Goal: Task Accomplishment & Management: Use online tool/utility

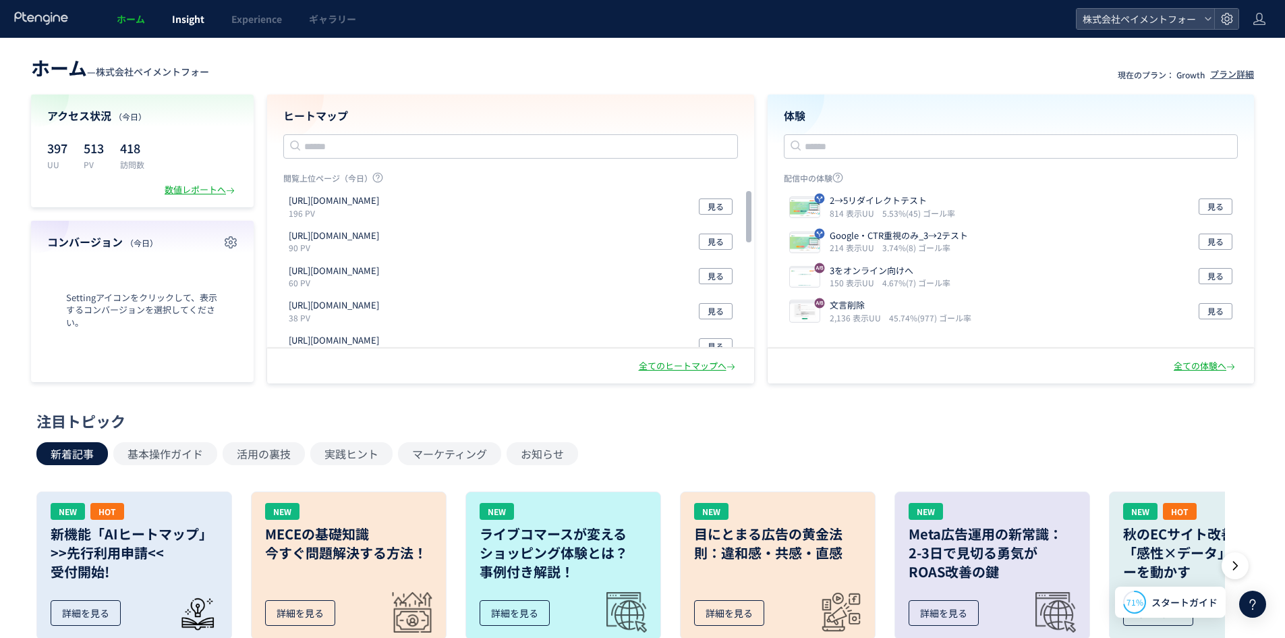
click at [181, 18] on span "Insight" at bounding box center [188, 18] width 32 height 13
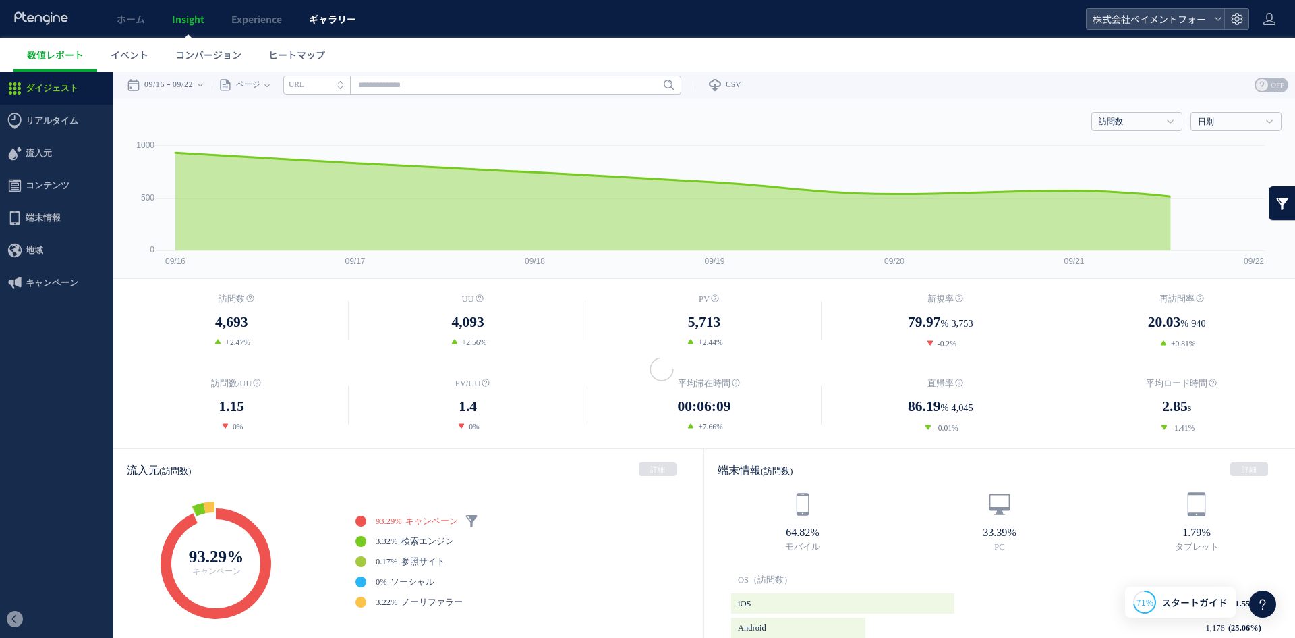
click at [341, 25] on span "ギャラリー" at bounding box center [332, 18] width 47 height 13
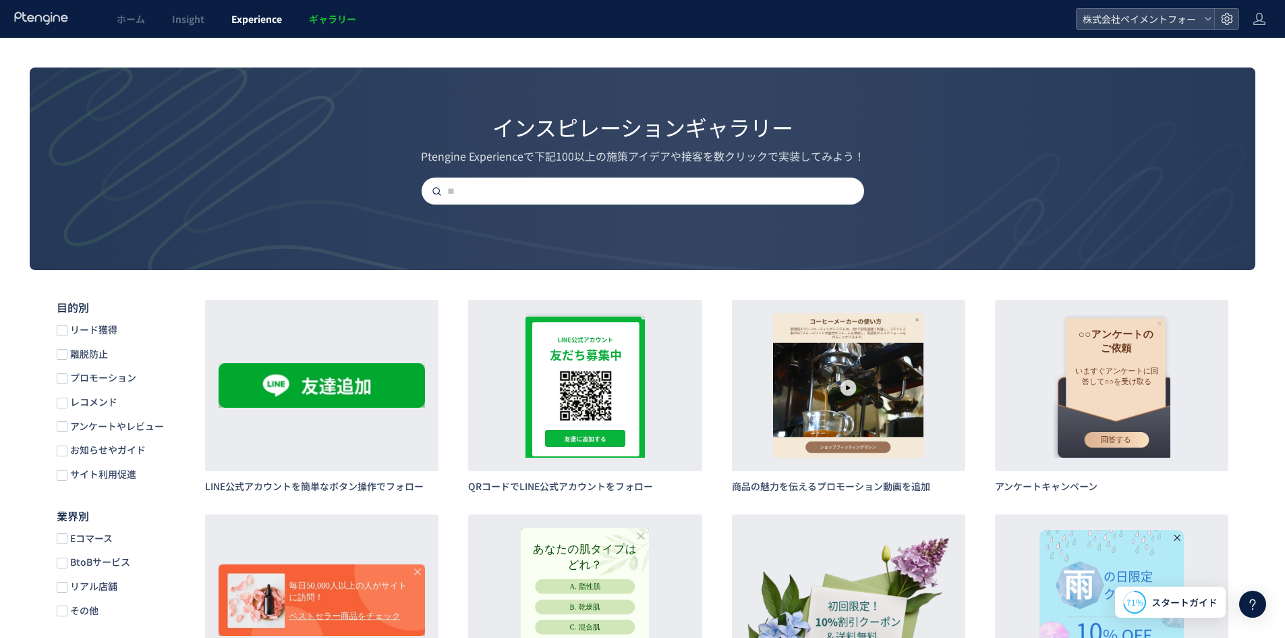
click at [283, 5] on link "Experience" at bounding box center [257, 19] width 78 height 38
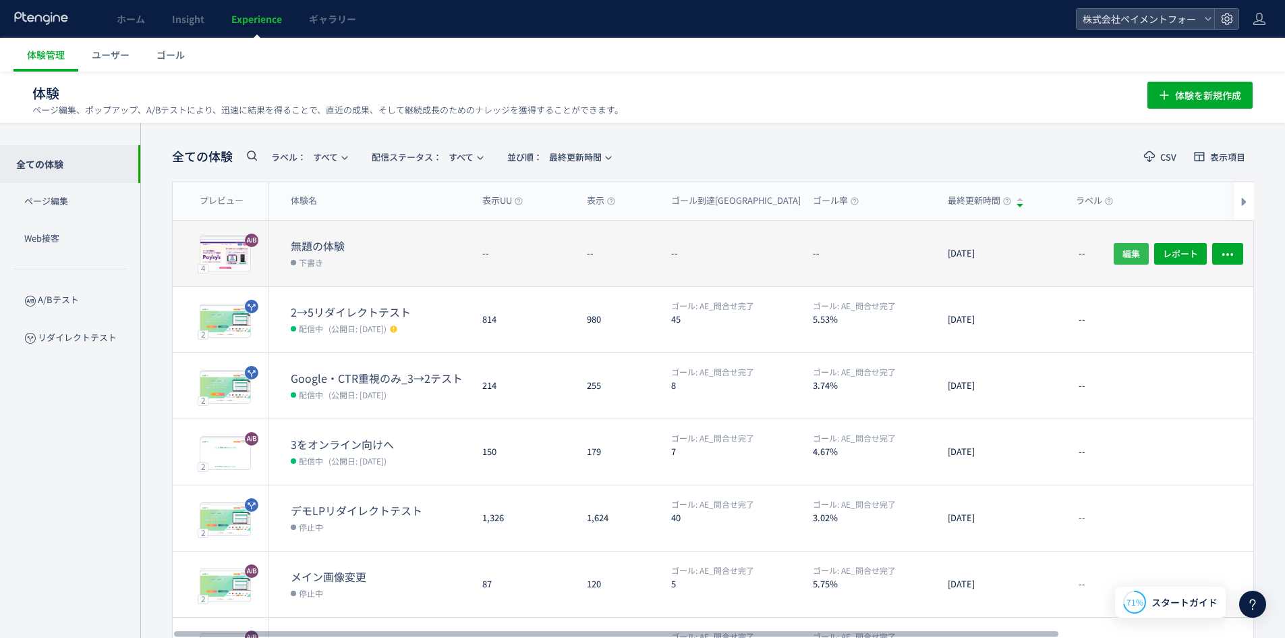
click at [1114, 245] on button "編集" at bounding box center [1131, 253] width 35 height 22
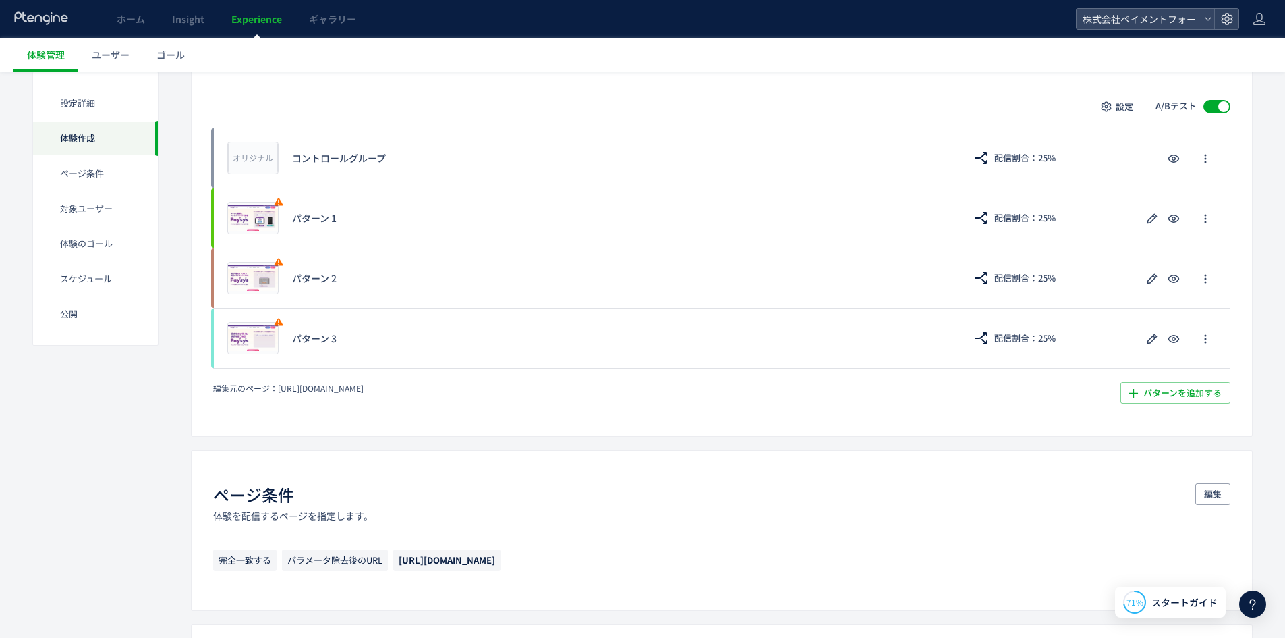
scroll to position [337, 0]
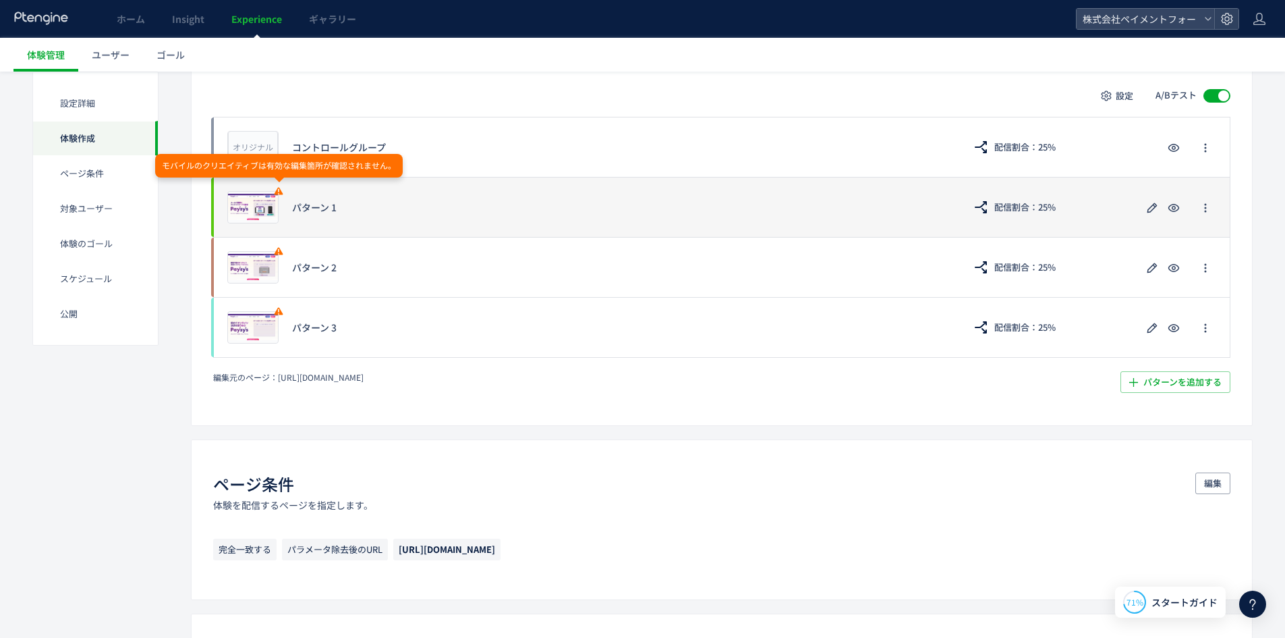
click at [277, 188] on icon at bounding box center [278, 191] width 11 height 11
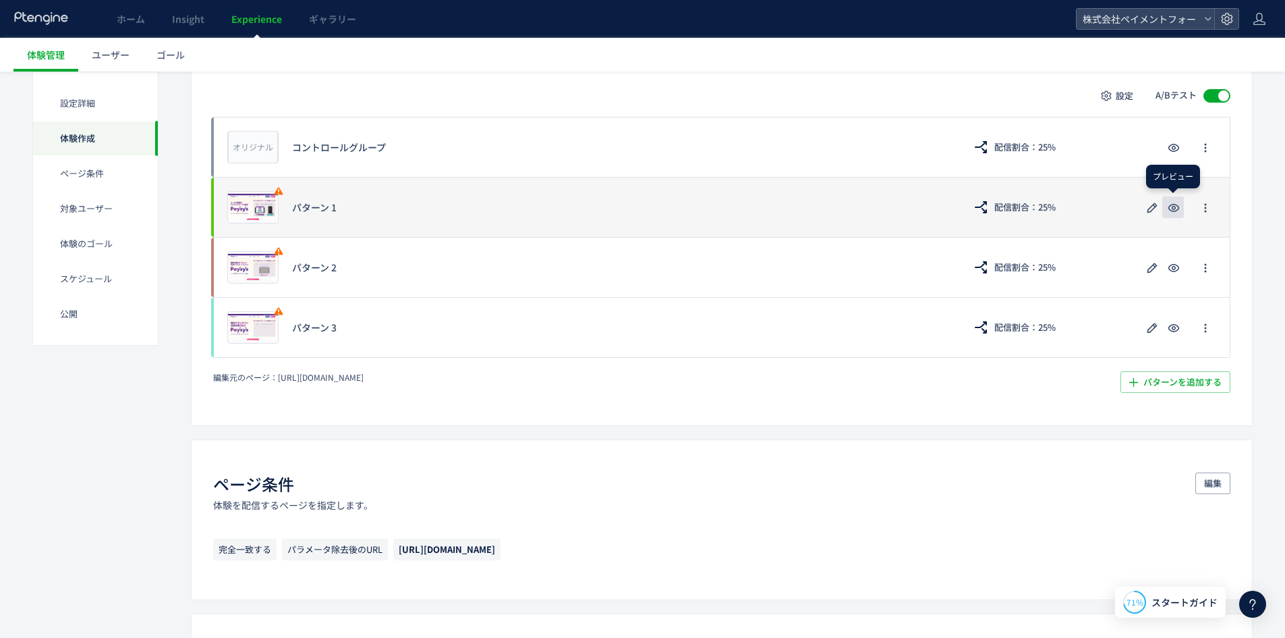
click at [1179, 211] on icon "button" at bounding box center [1174, 208] width 16 height 16
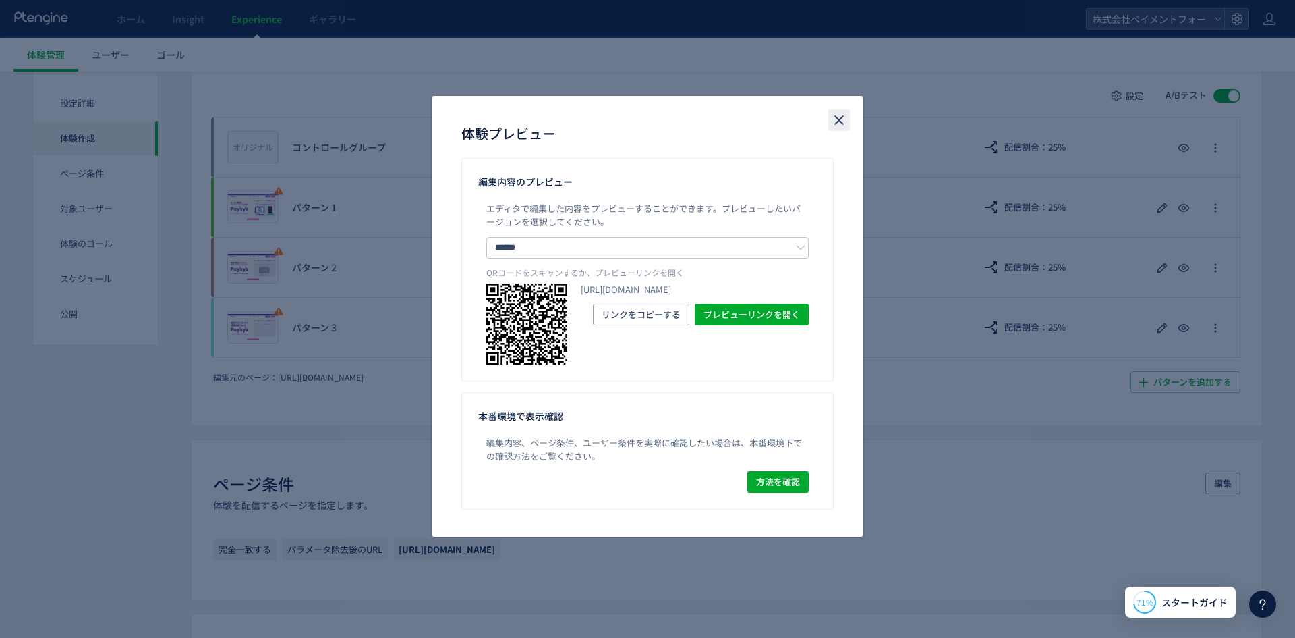
click at [841, 121] on icon "close" at bounding box center [839, 120] width 16 height 16
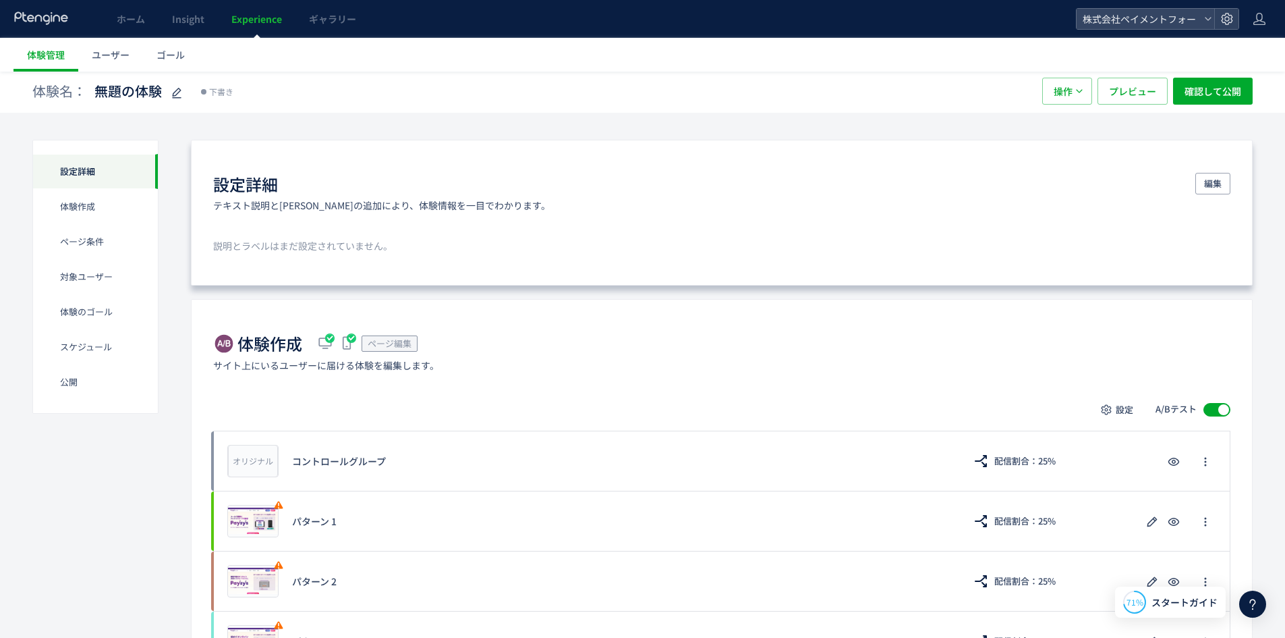
scroll to position [0, 0]
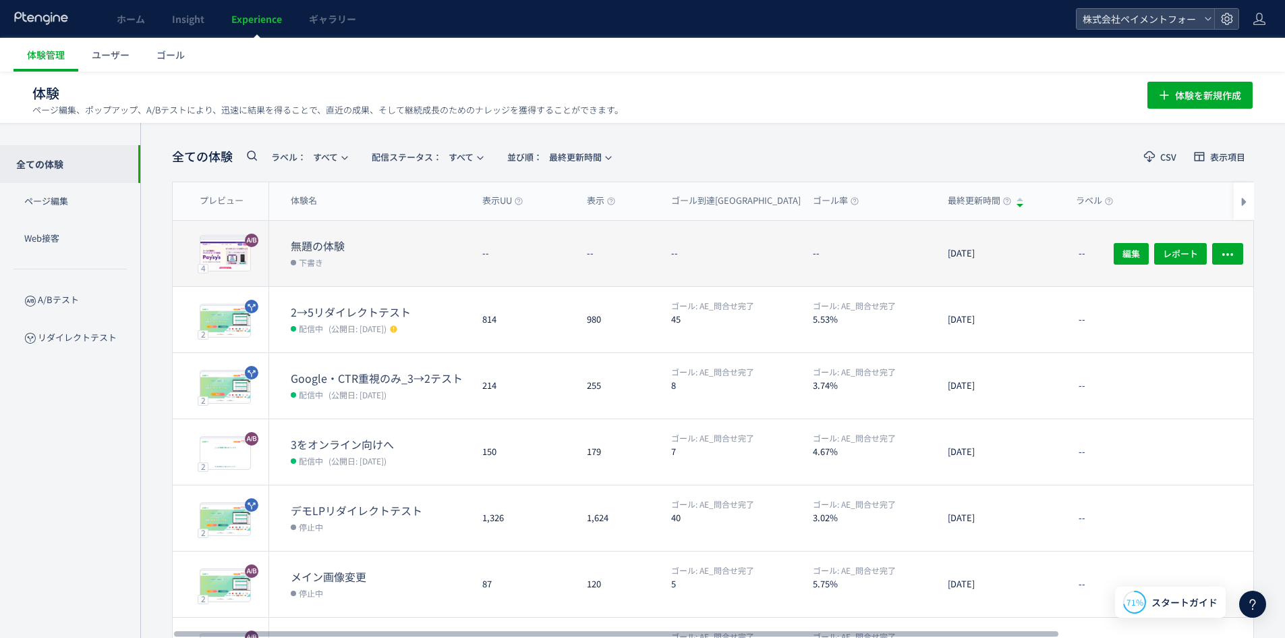
click at [331, 253] on dd "下書き" at bounding box center [381, 262] width 181 height 18
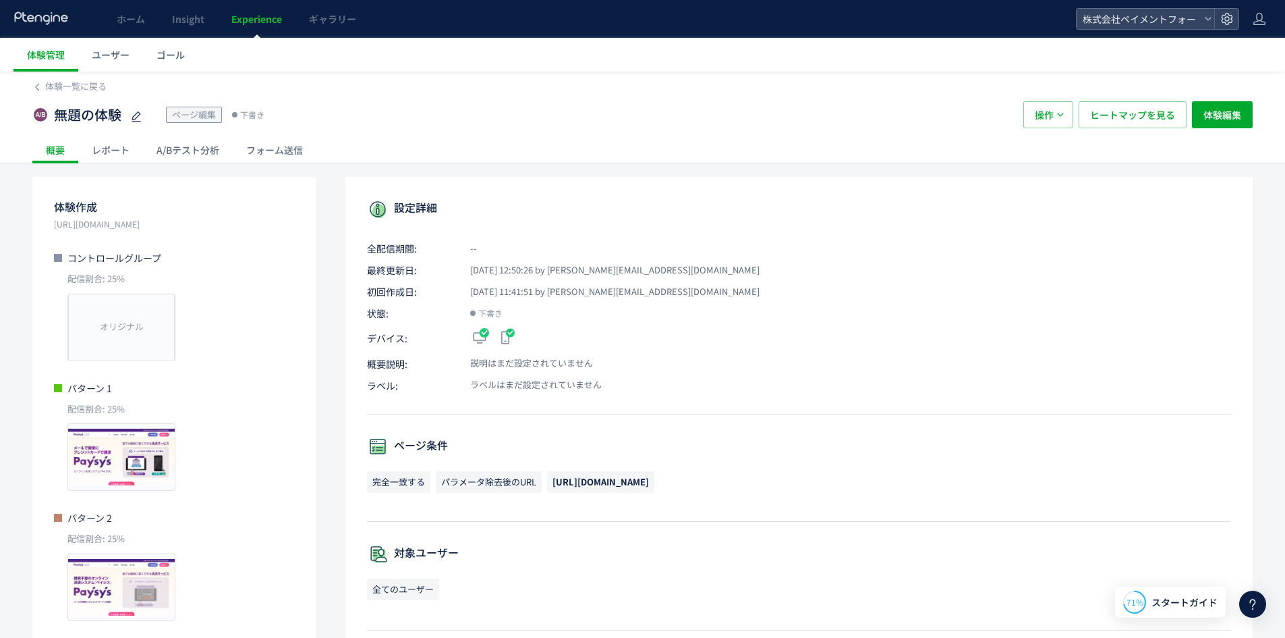
click at [268, 19] on span "Experience" at bounding box center [256, 18] width 51 height 13
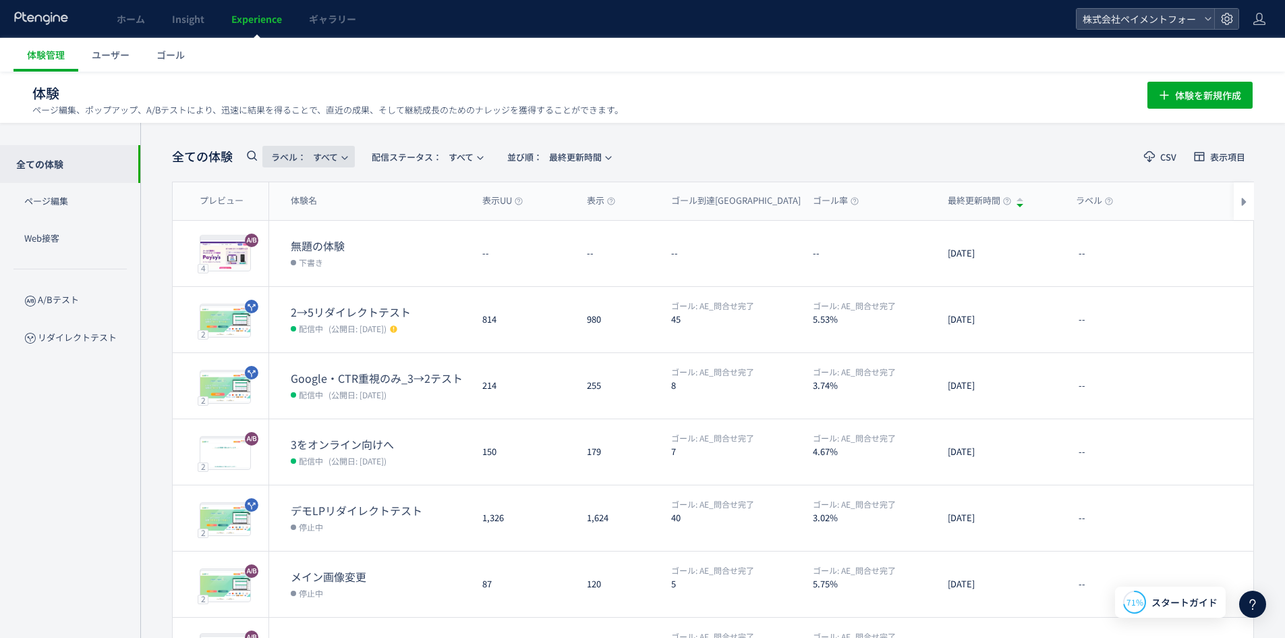
click at [301, 159] on span "ラベル：" at bounding box center [288, 156] width 35 height 13
click at [329, 155] on span "ラベル： すべて" at bounding box center [304, 157] width 67 height 22
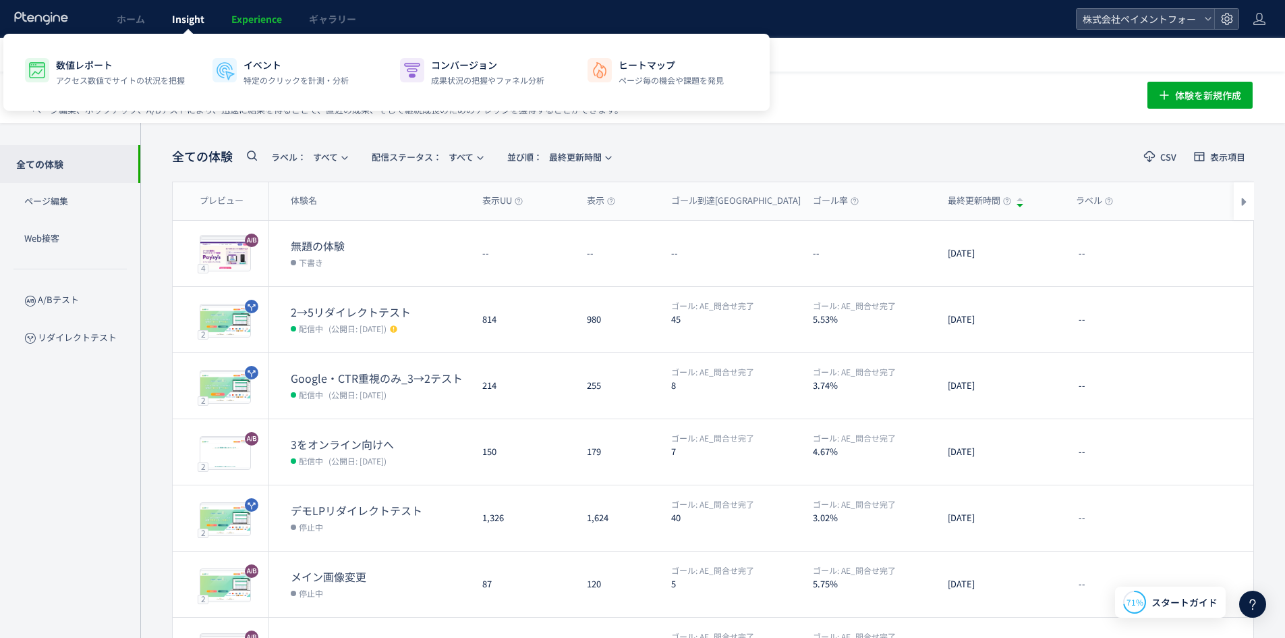
click at [171, 22] on link "Insight" at bounding box center [188, 19] width 59 height 38
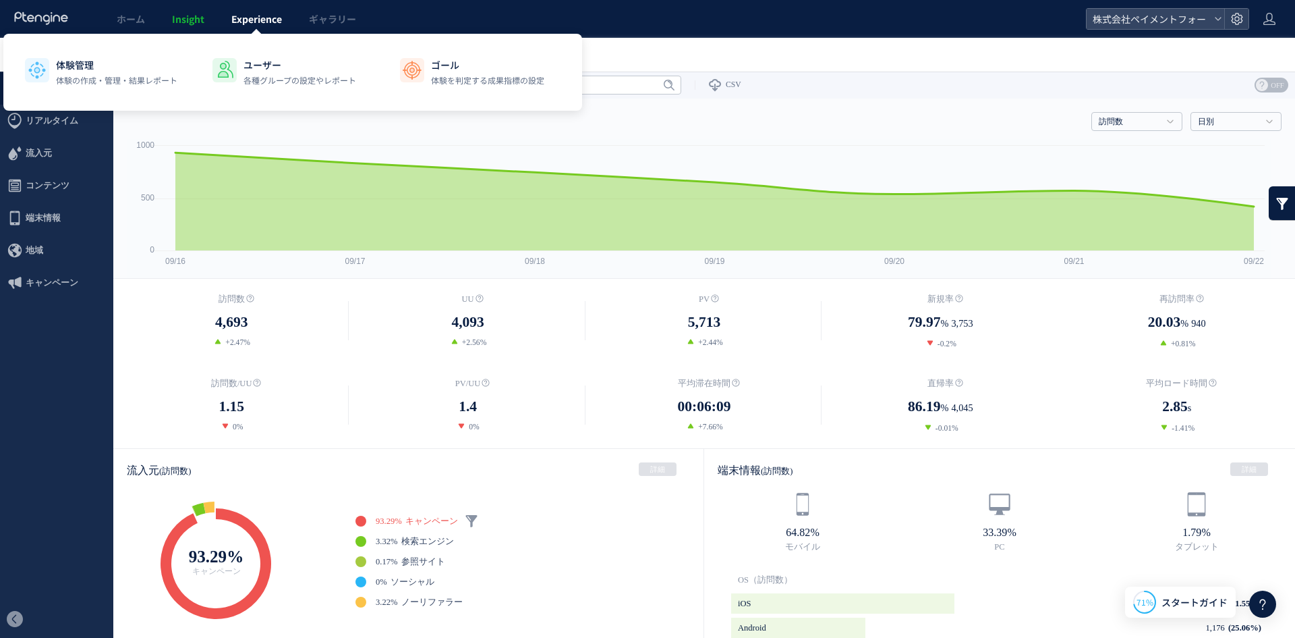
click at [259, 16] on span "Experience" at bounding box center [256, 18] width 51 height 13
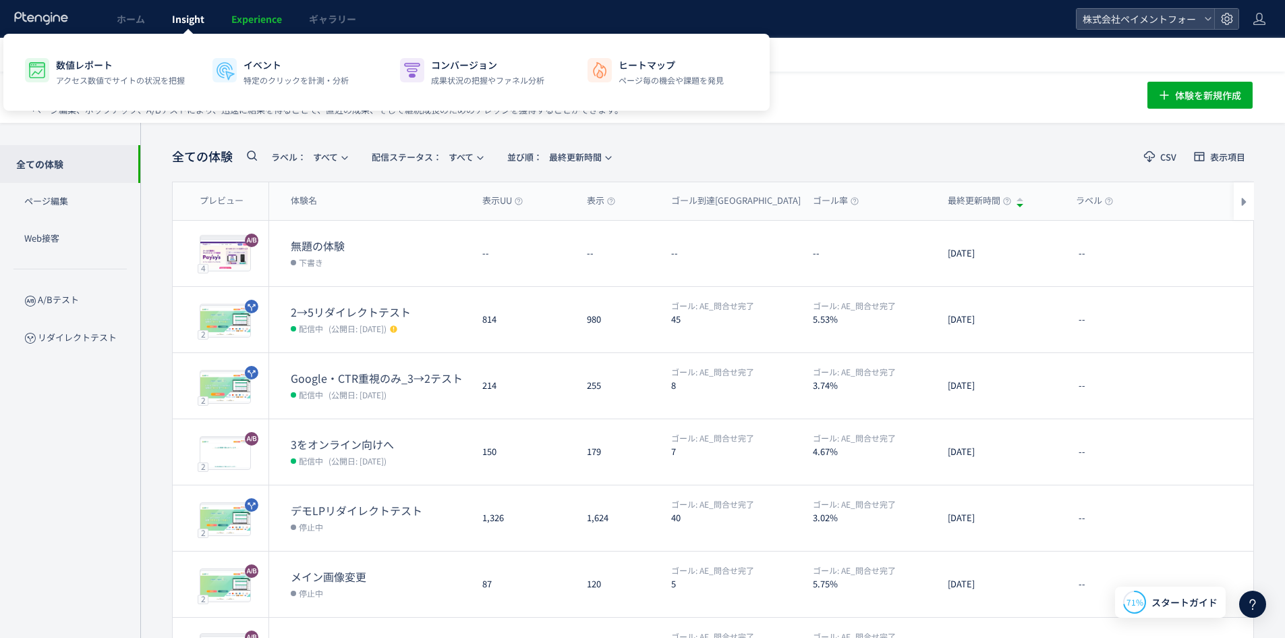
click at [190, 20] on span "Insight" at bounding box center [188, 18] width 32 height 13
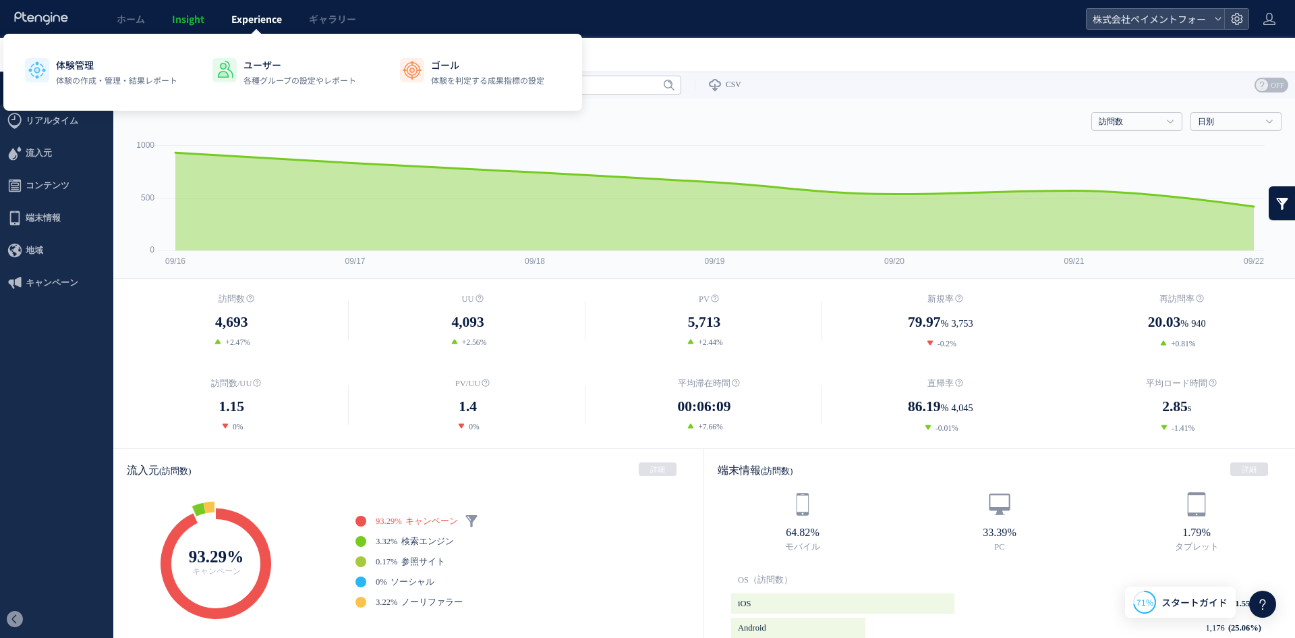
click at [252, 22] on span "Experience" at bounding box center [256, 18] width 51 height 13
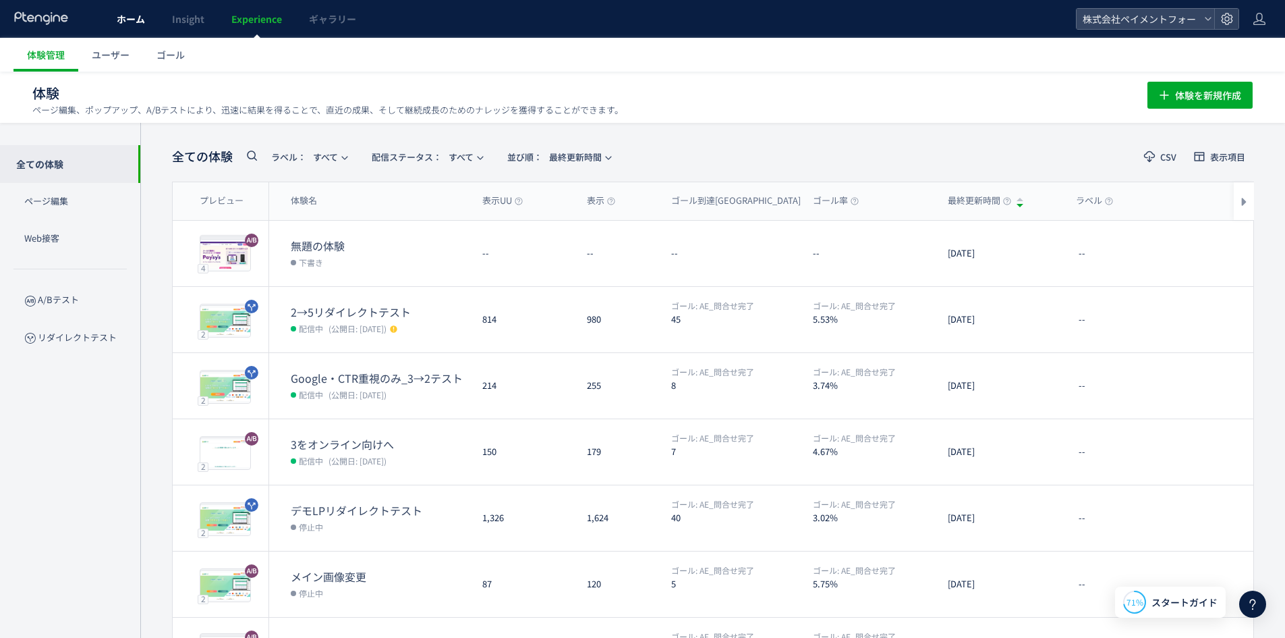
click at [132, 24] on span "ホーム" at bounding box center [131, 18] width 28 height 13
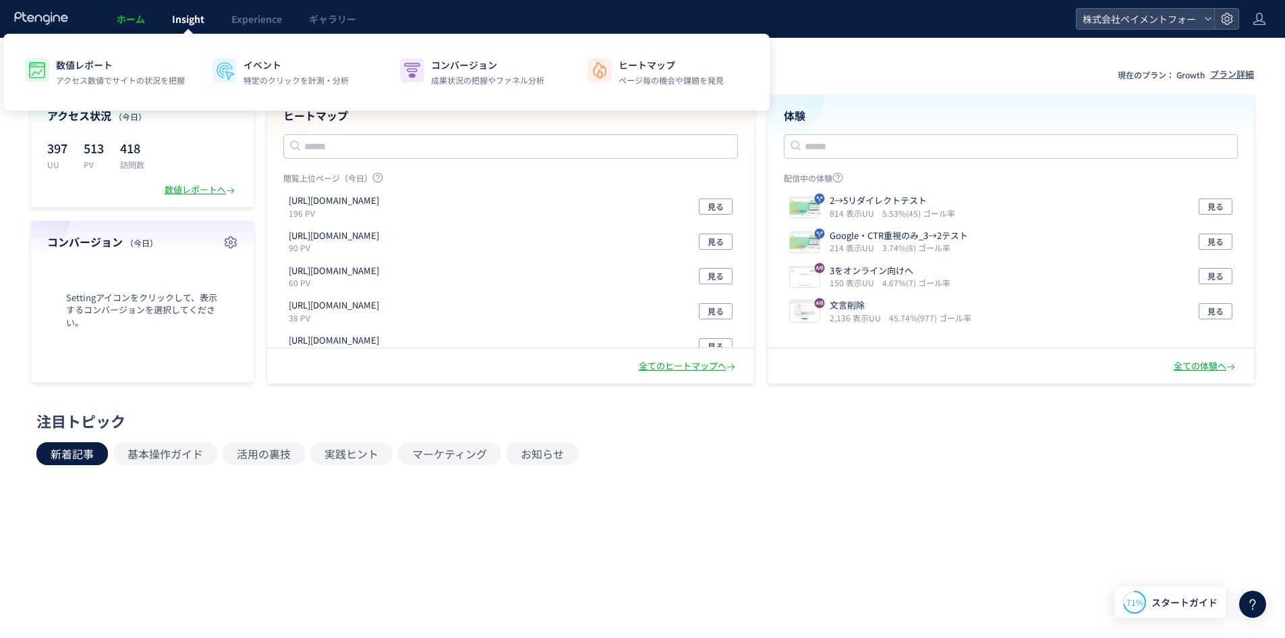
click at [181, 27] on link "Insight" at bounding box center [188, 19] width 59 height 38
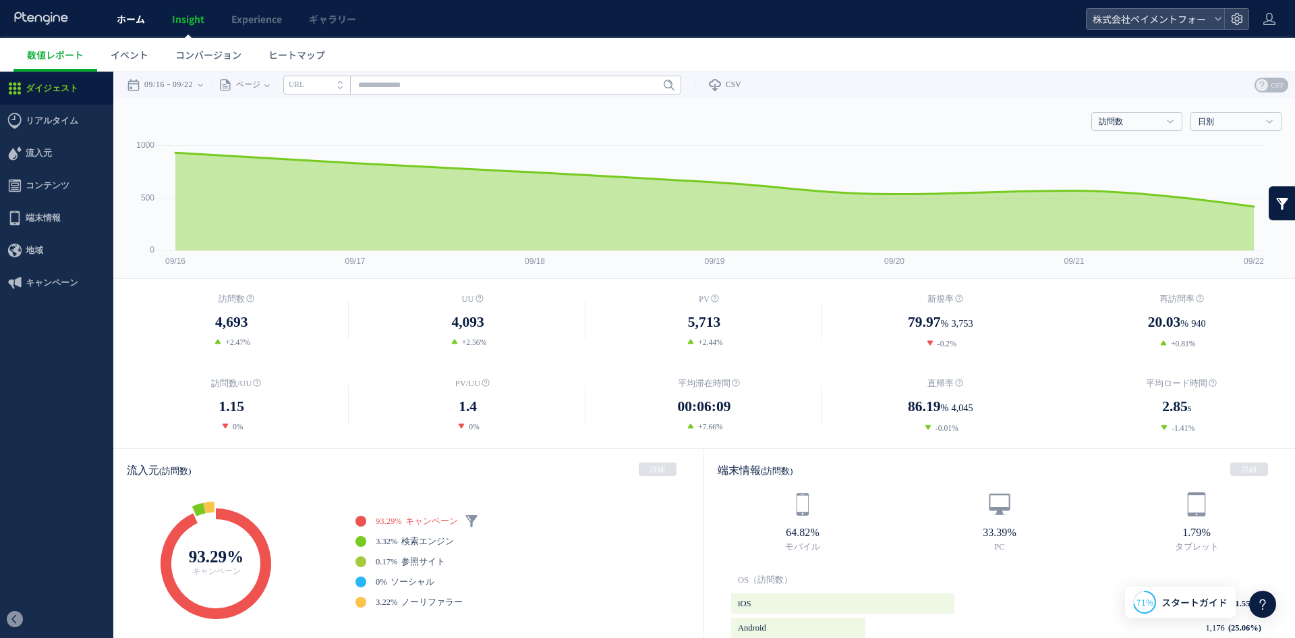
click at [124, 12] on span "ホーム" at bounding box center [131, 18] width 28 height 13
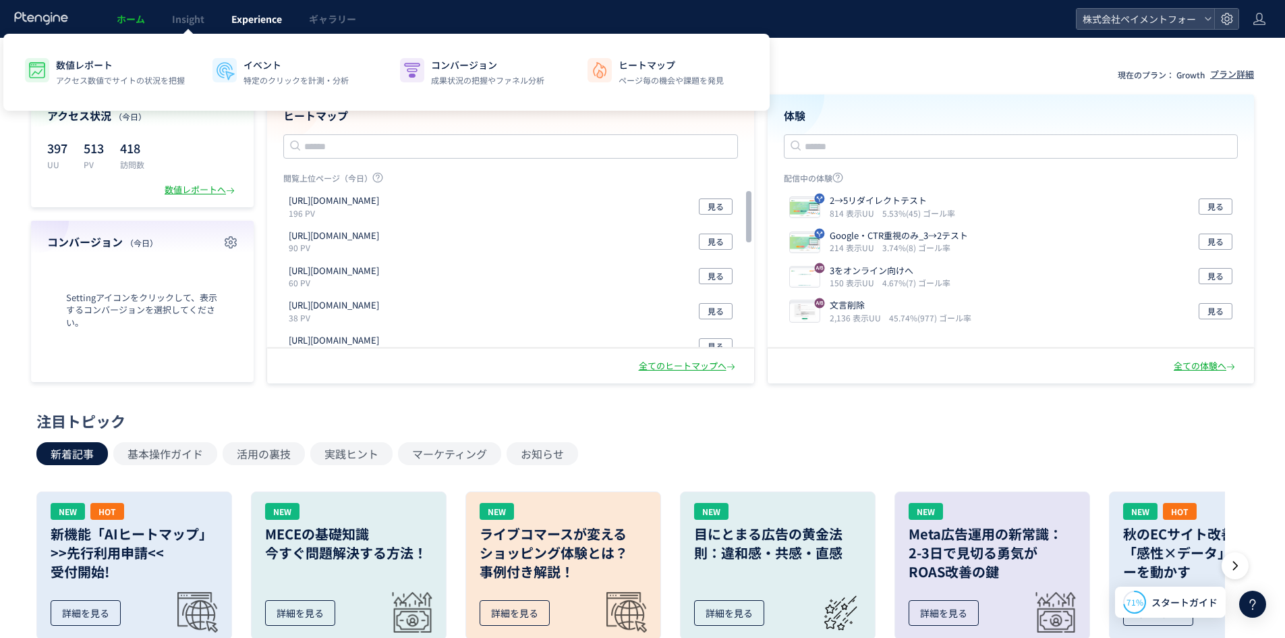
click at [245, 30] on link "Experience" at bounding box center [257, 19] width 78 height 38
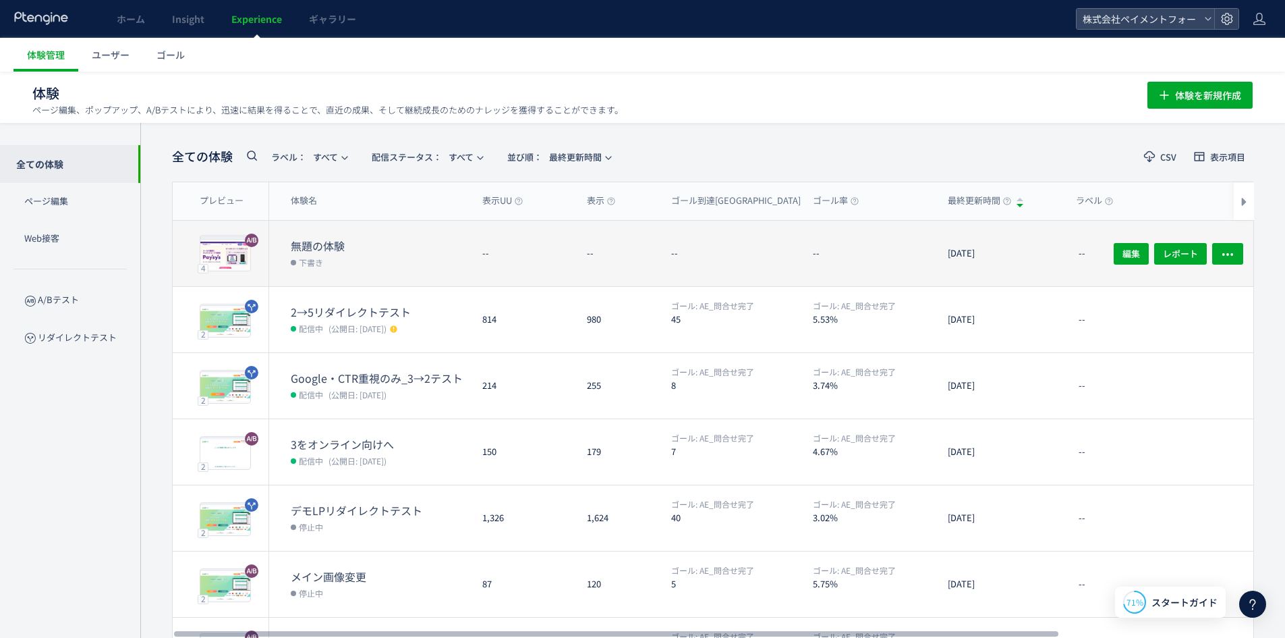
click at [313, 247] on dt "無題の体験" at bounding box center [381, 246] width 181 height 16
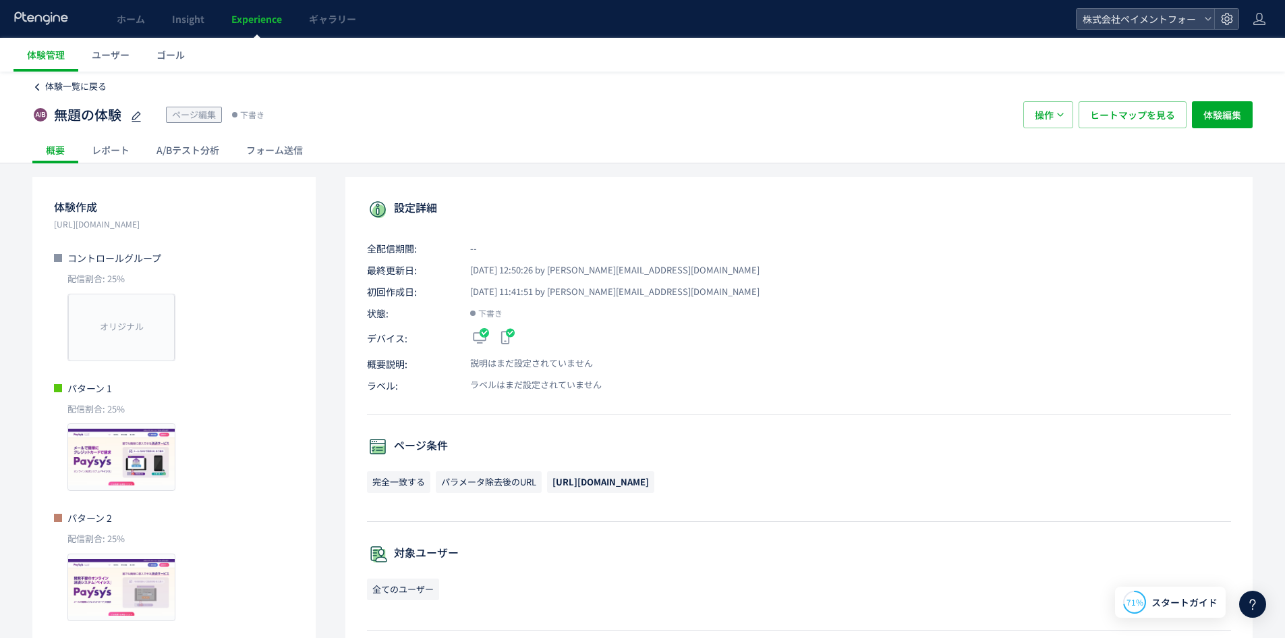
click at [39, 91] on icon at bounding box center [36, 86] width 9 height 9
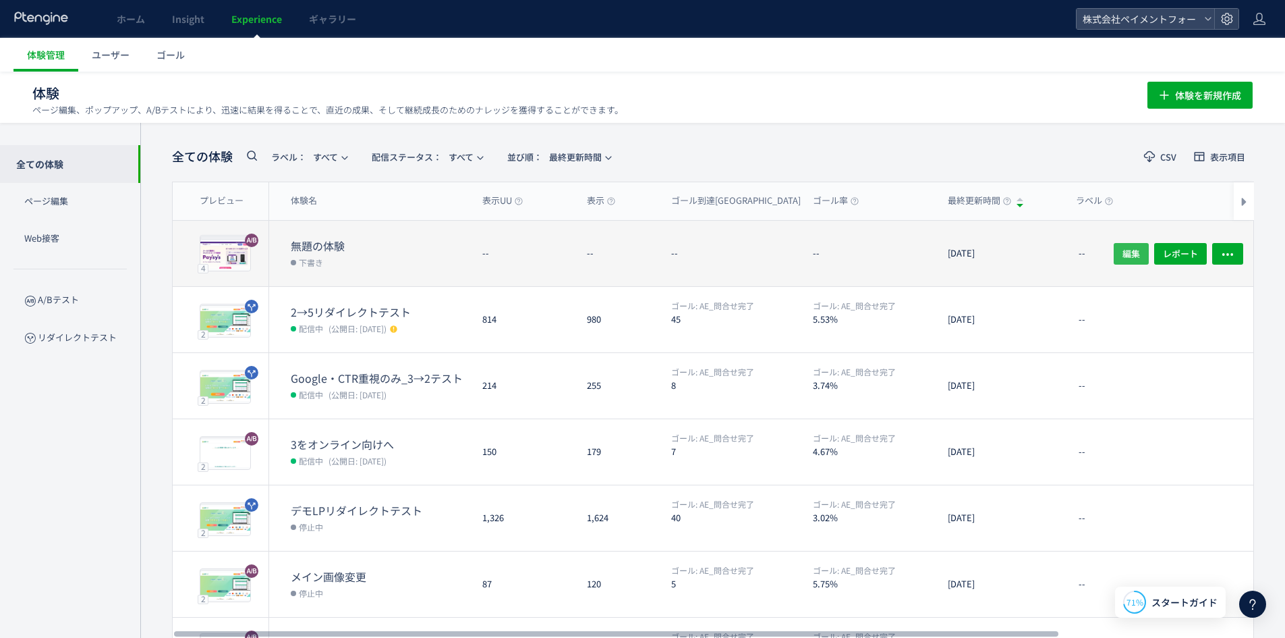
click at [1115, 256] on button "編集" at bounding box center [1131, 253] width 35 height 22
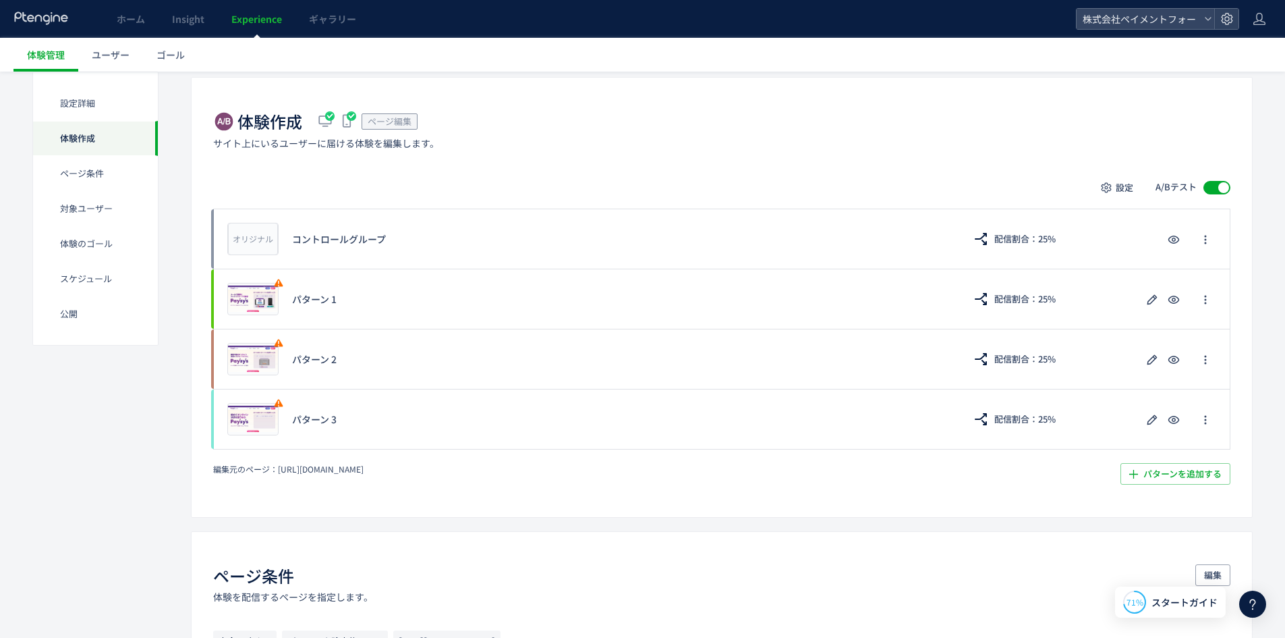
scroll to position [270, 0]
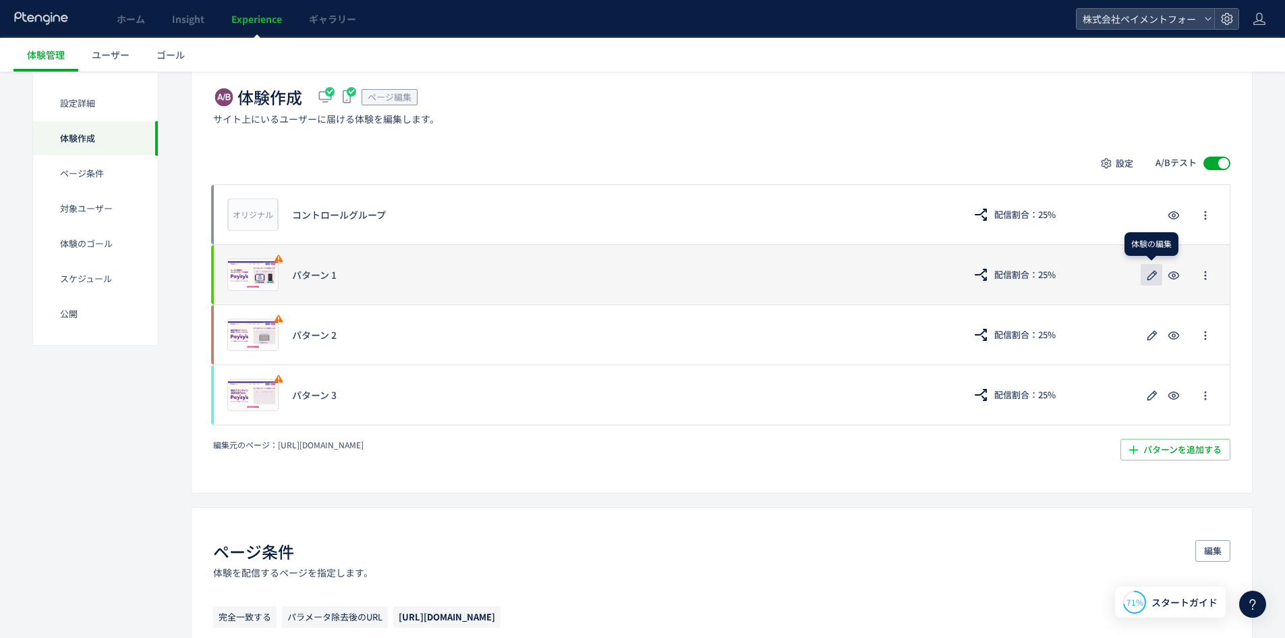
click at [1148, 277] on use "button" at bounding box center [1153, 275] width 10 height 10
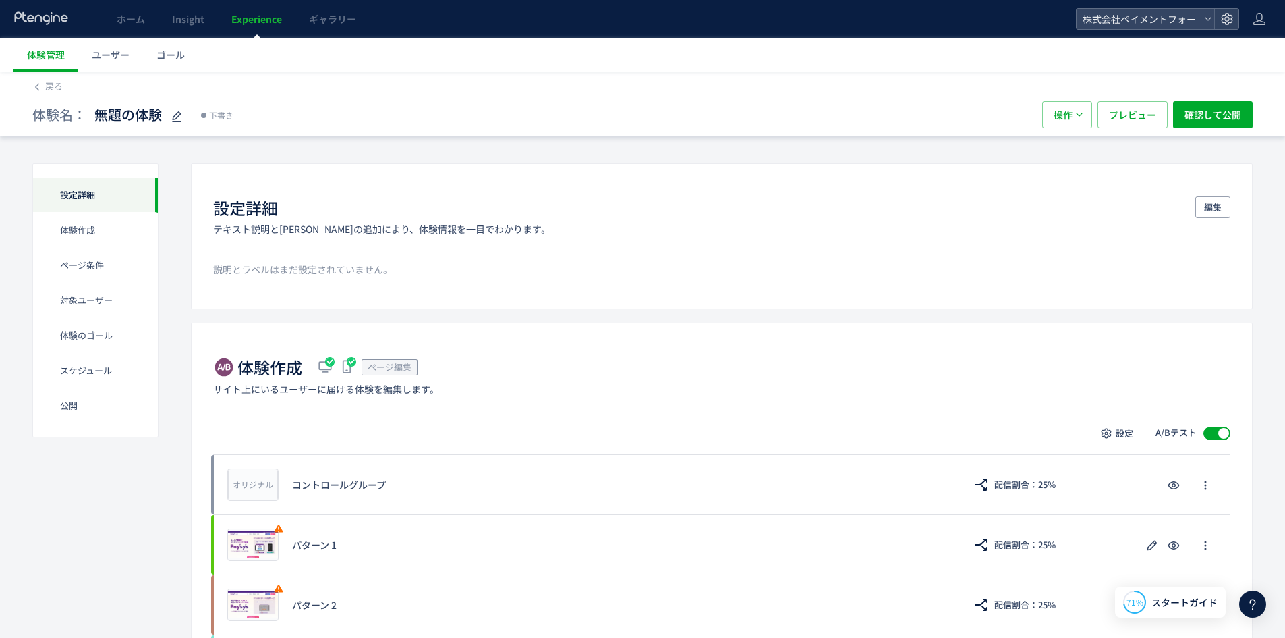
scroll to position [337, 0]
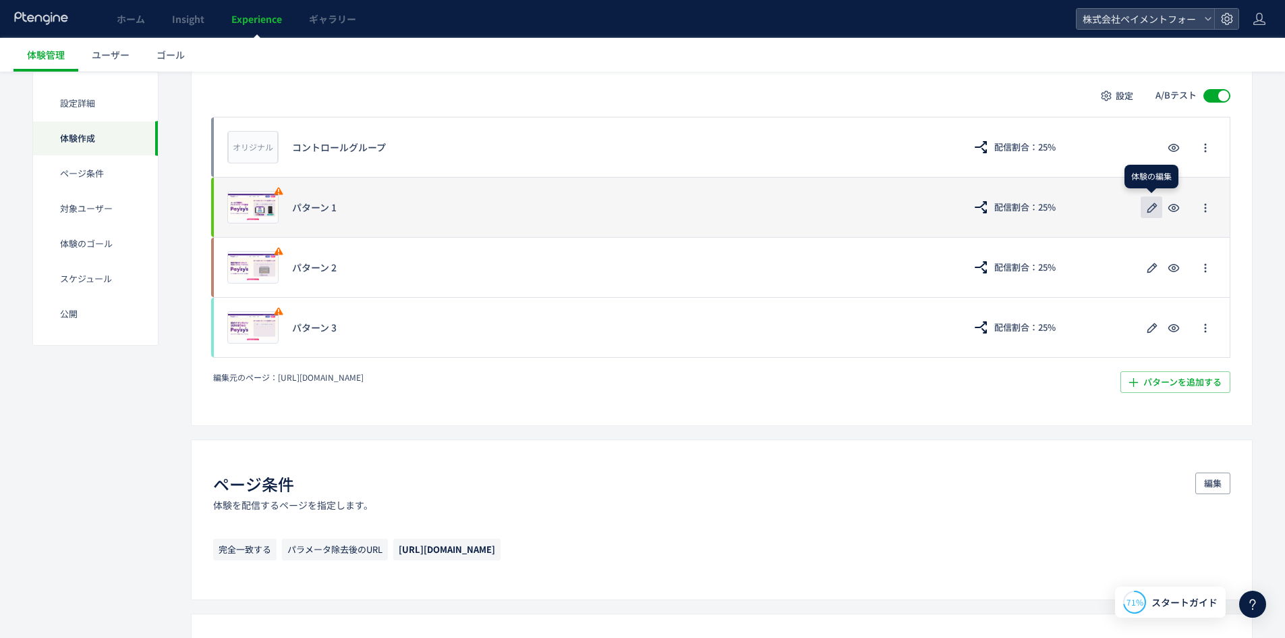
click at [1145, 212] on icon "button" at bounding box center [1152, 208] width 16 height 16
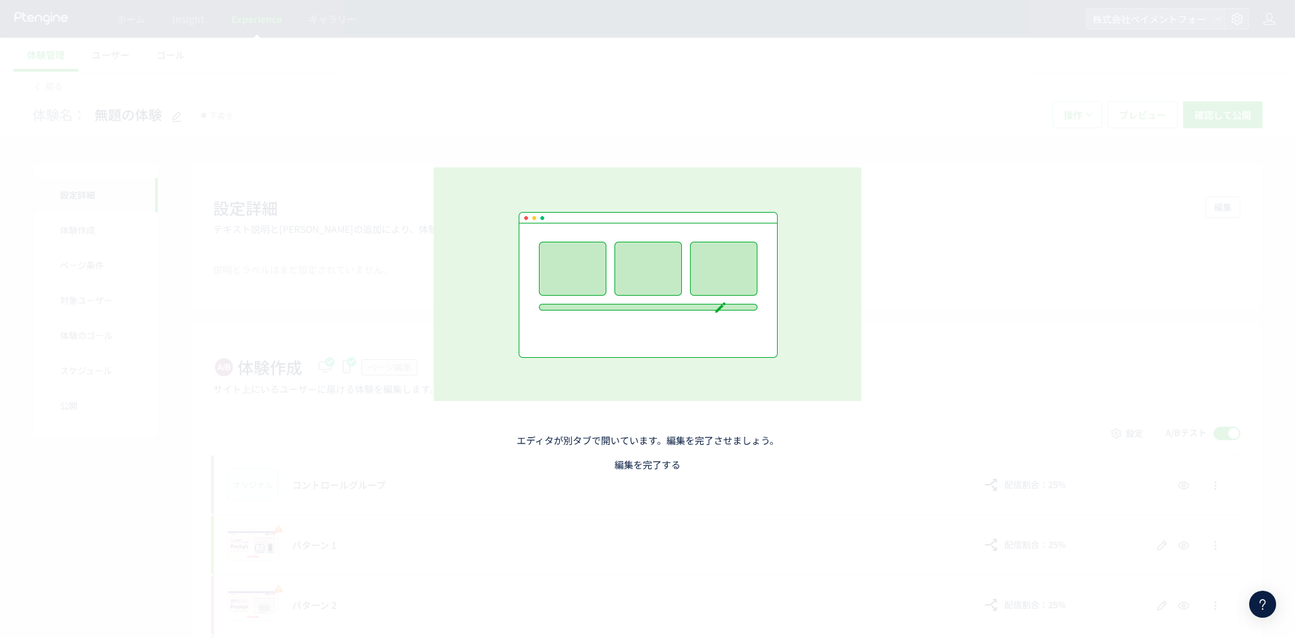
click at [665, 465] on link "編集を完了する" at bounding box center [648, 463] width 66 height 13
click at [652, 461] on link "編集を完了する" at bounding box center [648, 463] width 66 height 13
click at [702, 174] on img at bounding box center [648, 283] width 428 height 233
click at [652, 457] on link "編集を完了する" at bounding box center [648, 463] width 66 height 13
click at [623, 474] on div "エディタが別タブで開いています。編集を完了させましょう。 編集を完了する" at bounding box center [647, 319] width 596 height 439
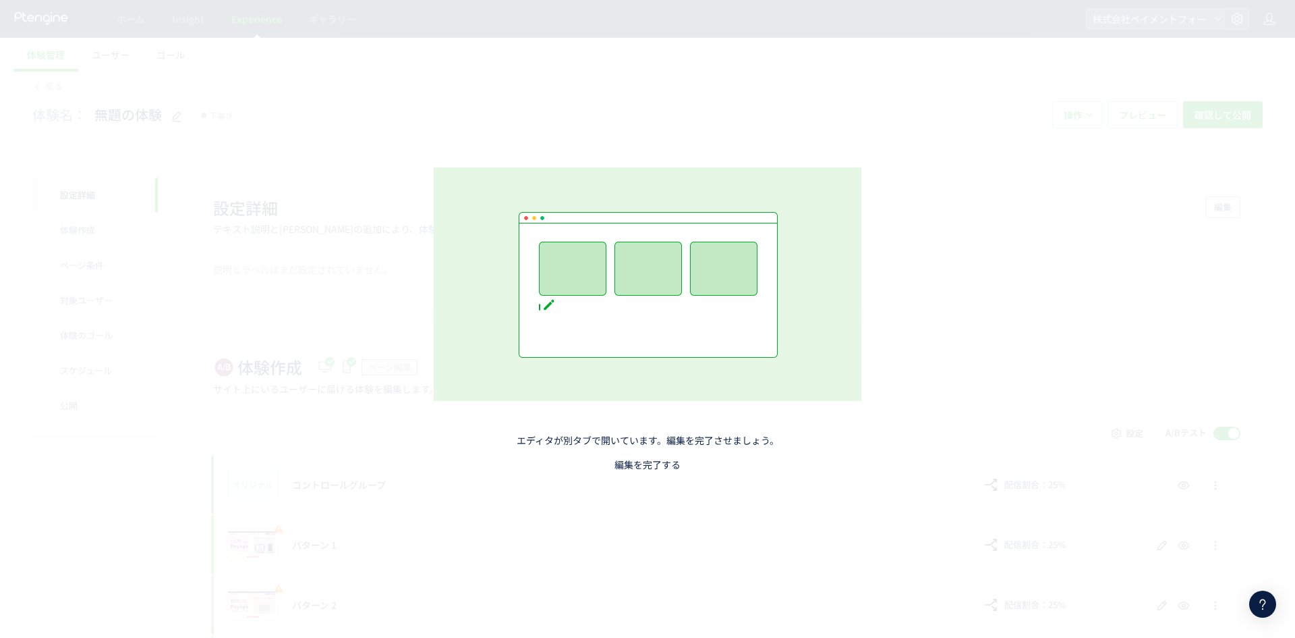
click at [638, 465] on link "編集を完了する" at bounding box center [648, 463] width 66 height 13
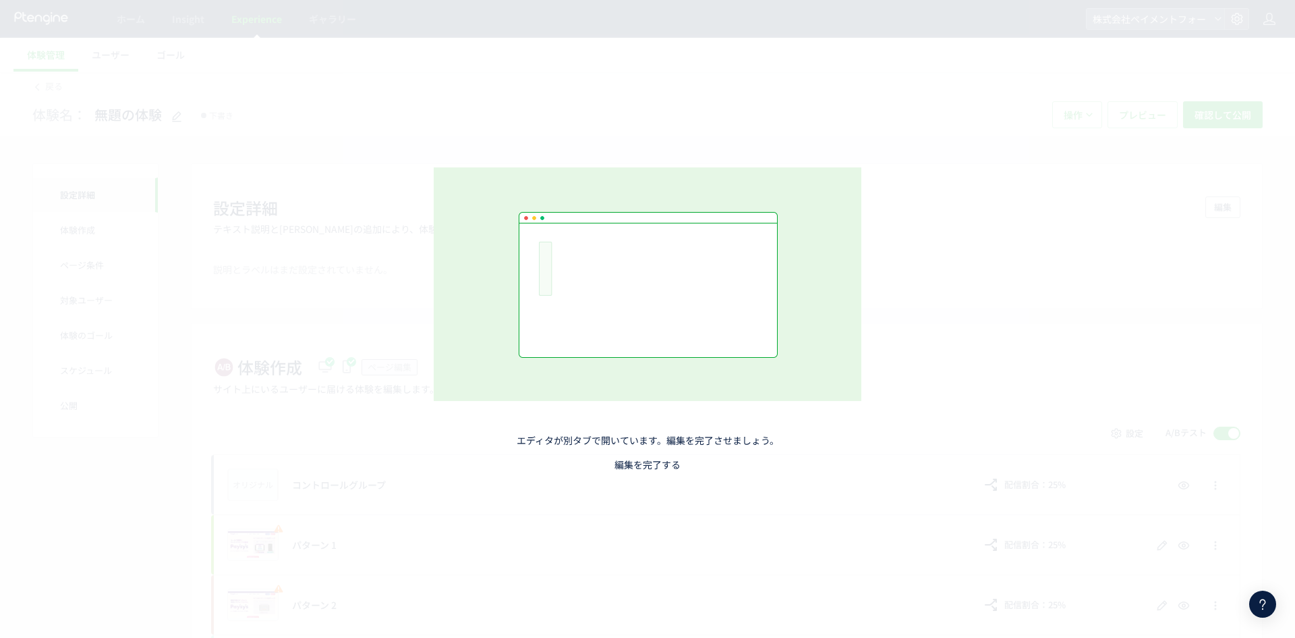
click at [657, 462] on link "編集を完了する" at bounding box center [648, 463] width 66 height 13
